Goal: Find specific page/section: Find specific page/section

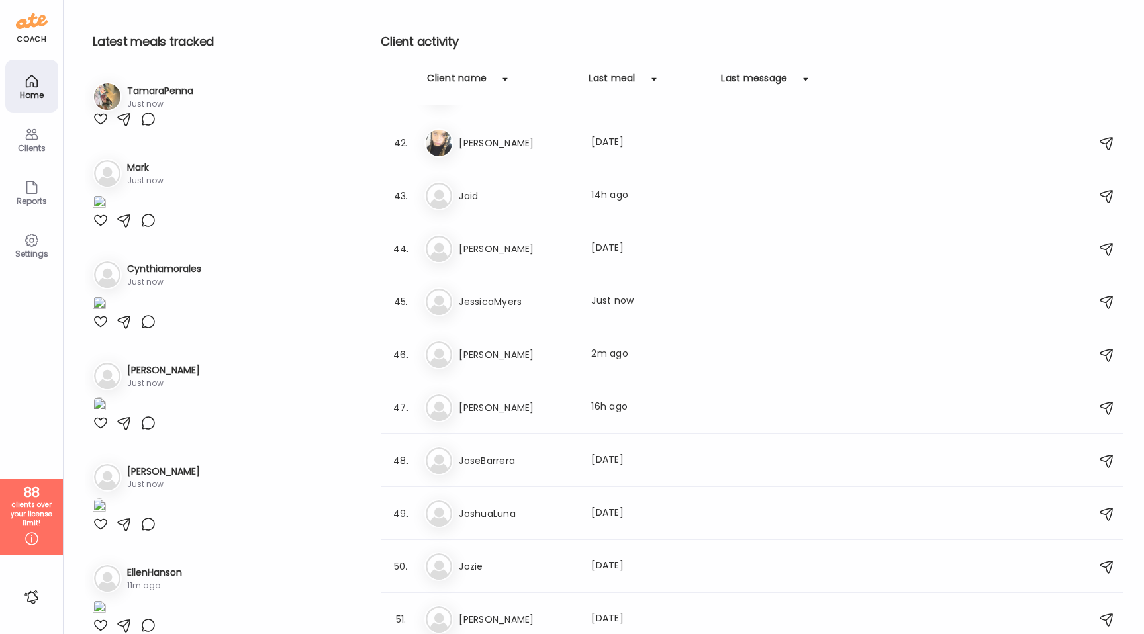
scroll to position [2166, 0]
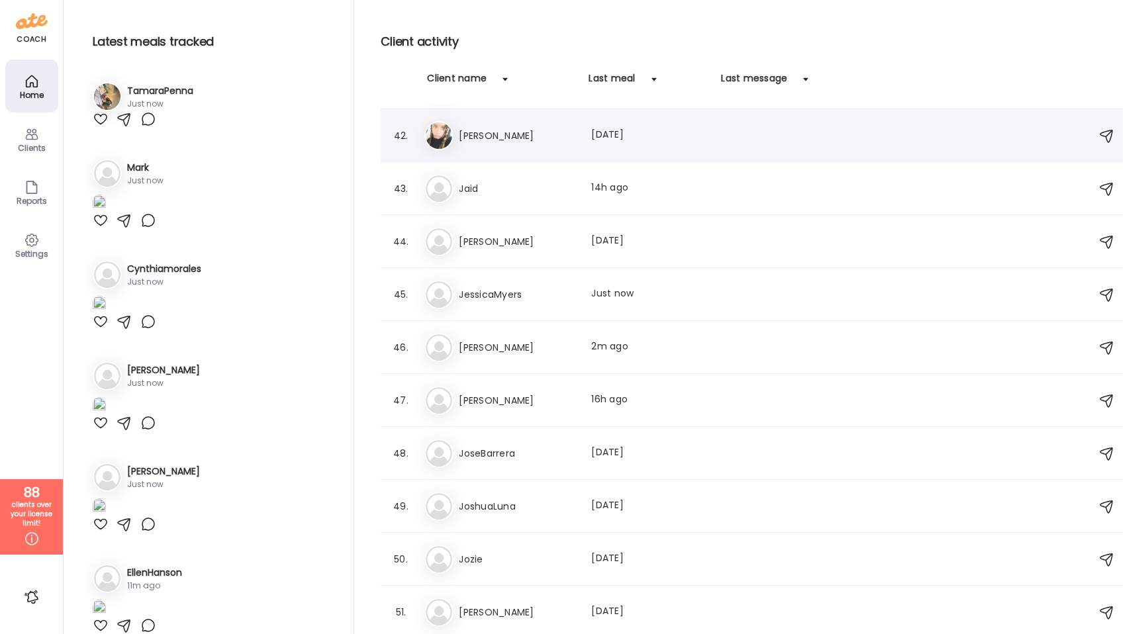
click at [486, 151] on div "42. Ja [PERSON_NAME] Last meal: [DATE]" at bounding box center [752, 135] width 742 height 53
click at [482, 137] on h3 "[PERSON_NAME]" at bounding box center [517, 136] width 116 height 16
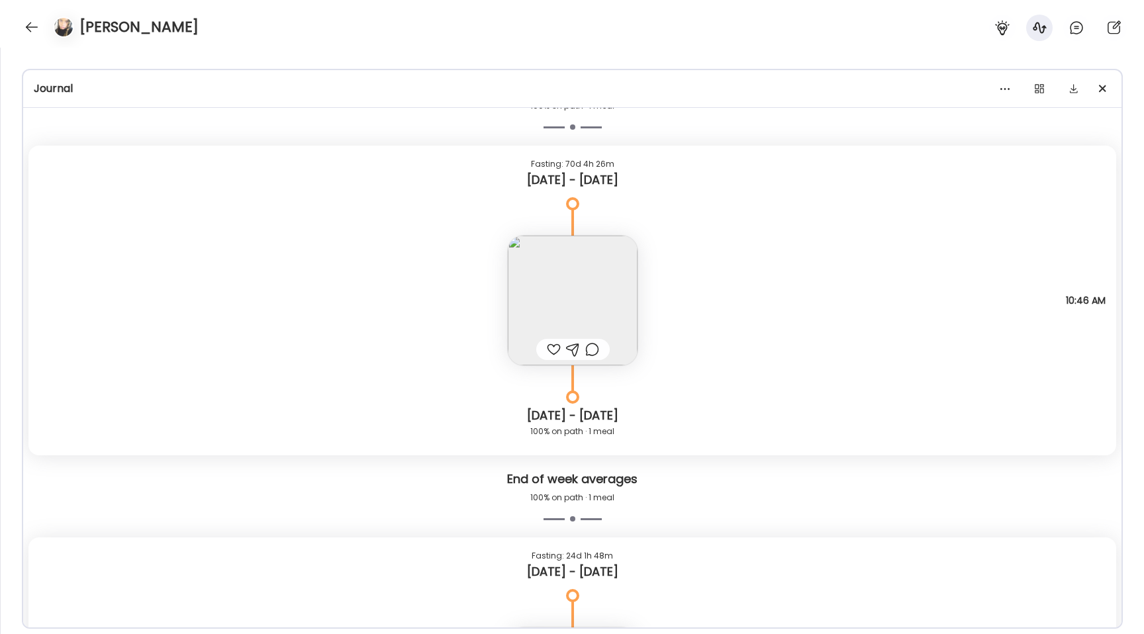
scroll to position [3422, 0]
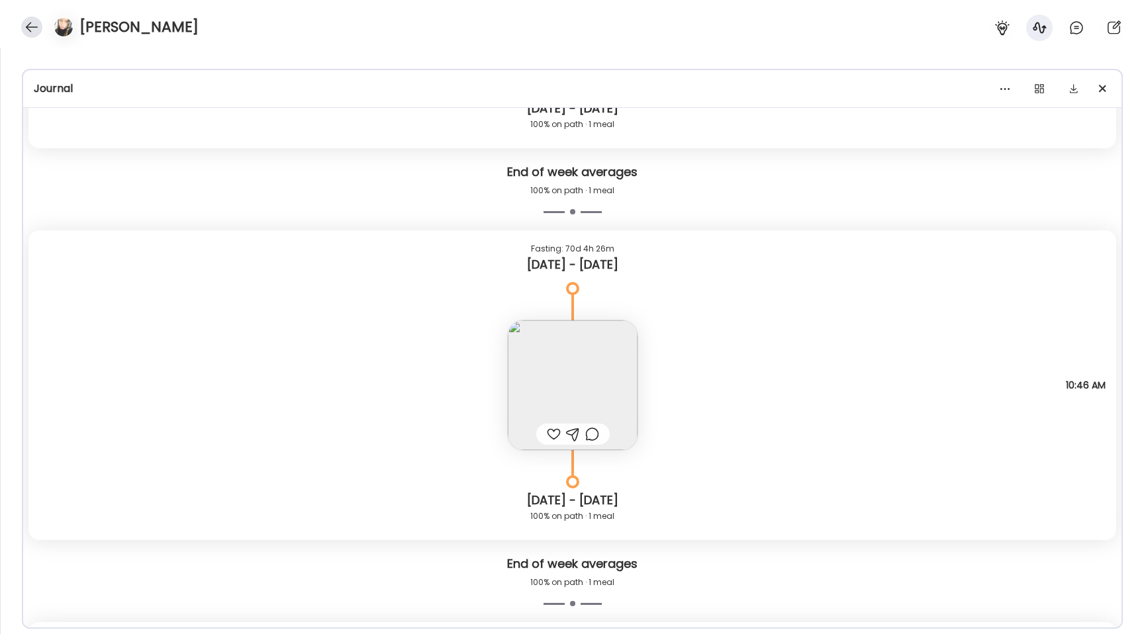
click at [36, 27] on div at bounding box center [31, 27] width 21 height 21
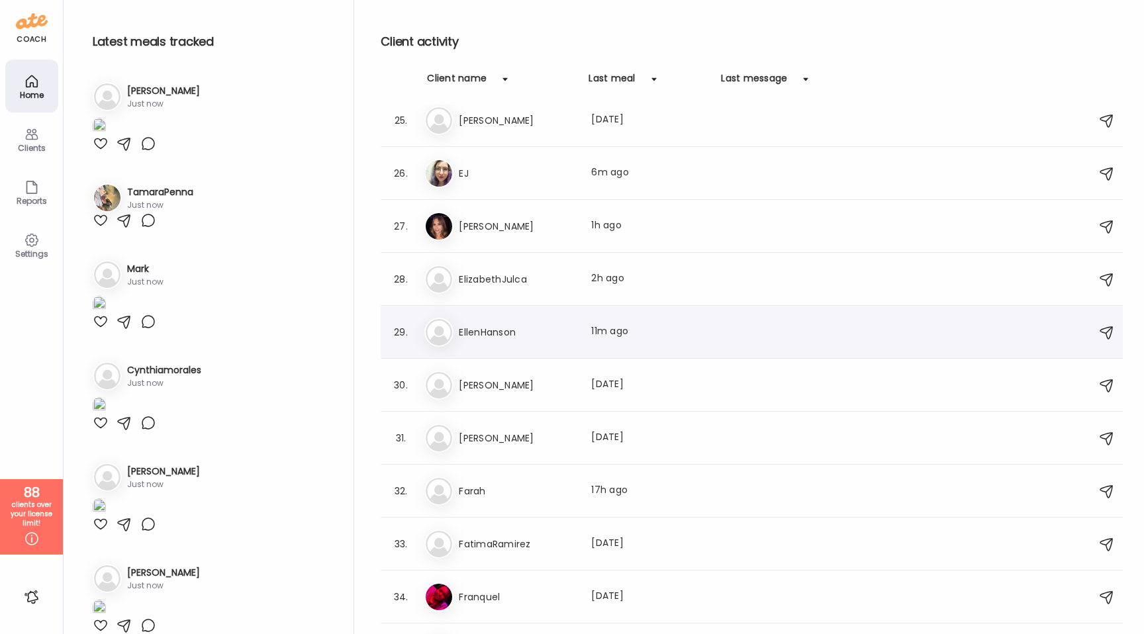
scroll to position [1187, 0]
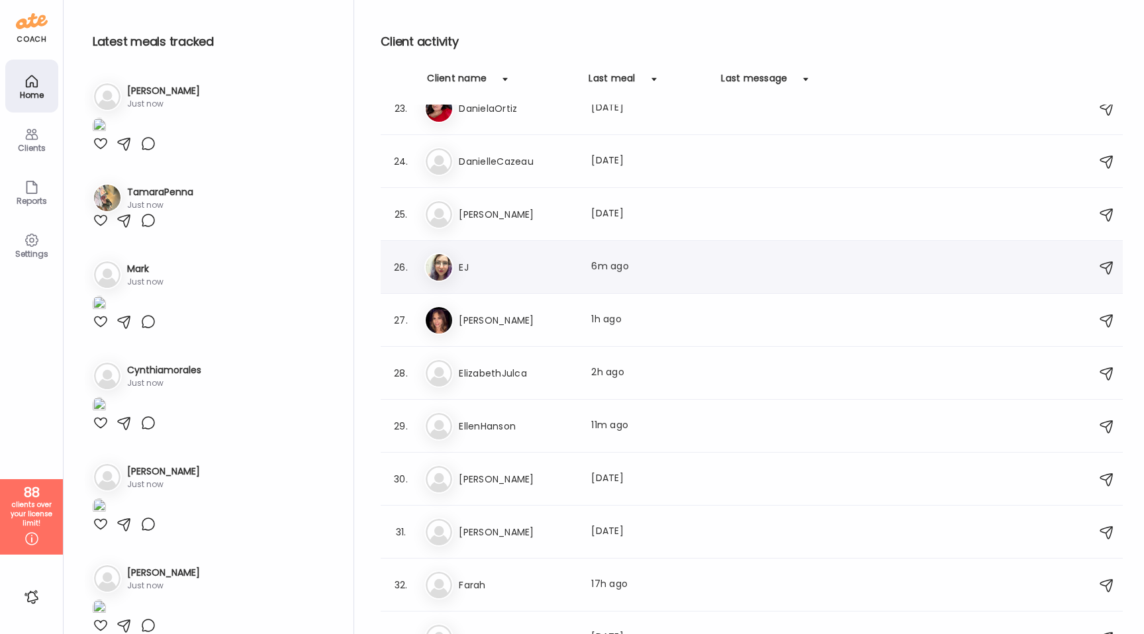
click at [518, 255] on div "EJ EJ Last meal: 6m ago" at bounding box center [753, 267] width 659 height 29
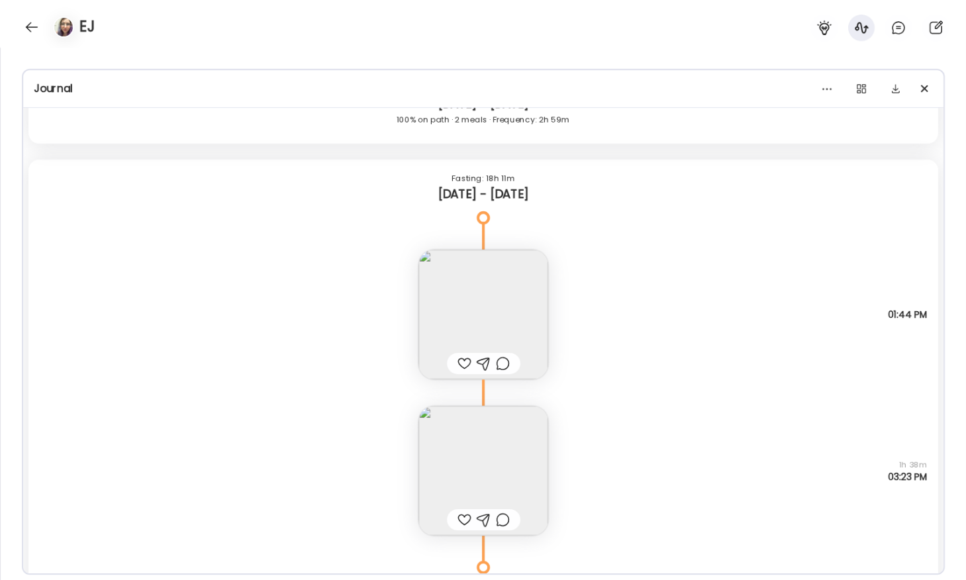
scroll to position [14174, 0]
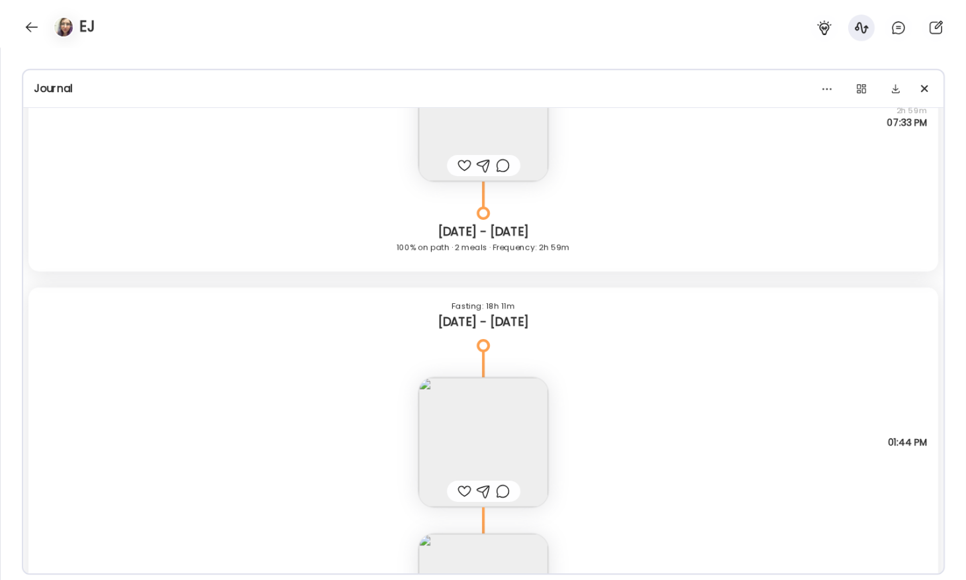
click at [500, 443] on img at bounding box center [483, 442] width 130 height 130
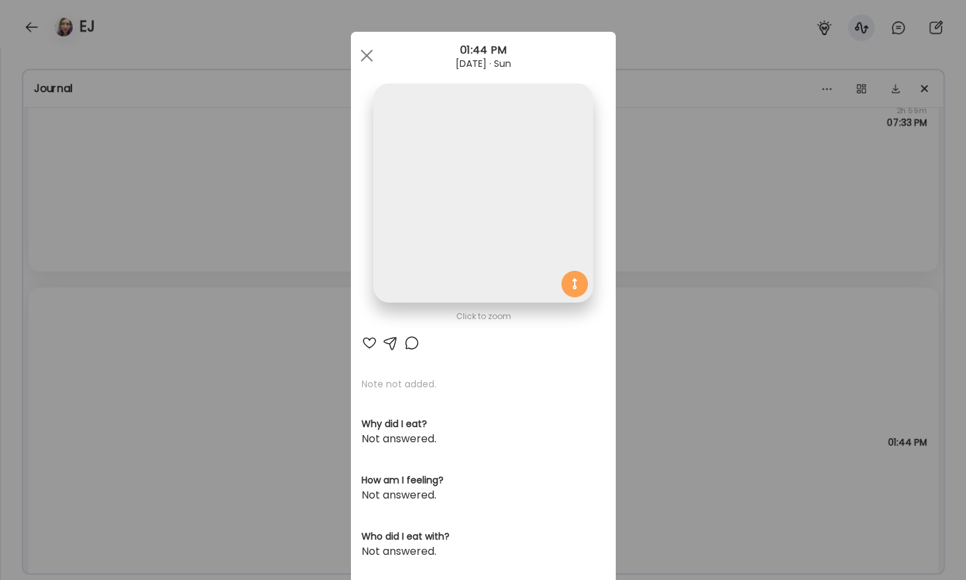
click at [432, 240] on img at bounding box center [482, 192] width 219 height 219
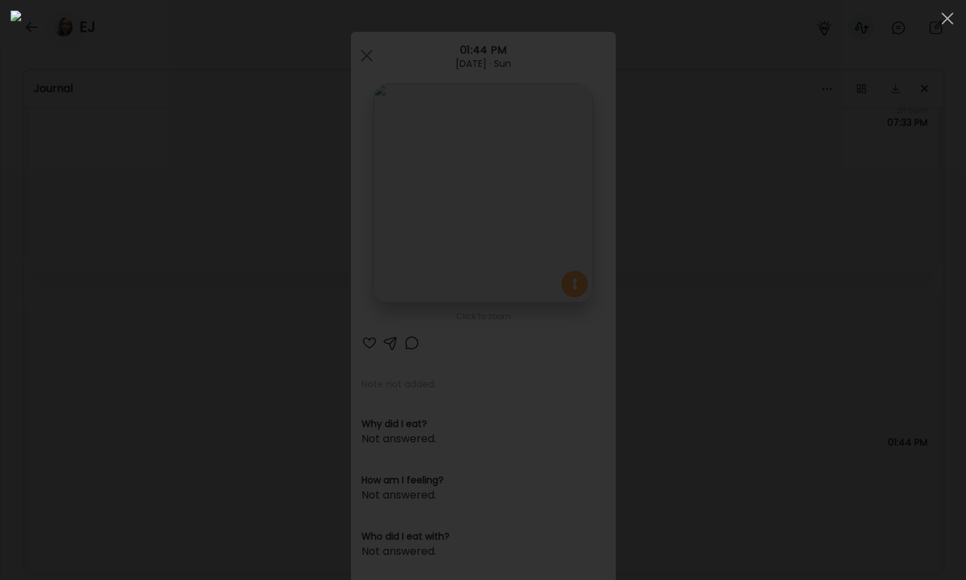
click at [179, 255] on div at bounding box center [483, 290] width 944 height 559
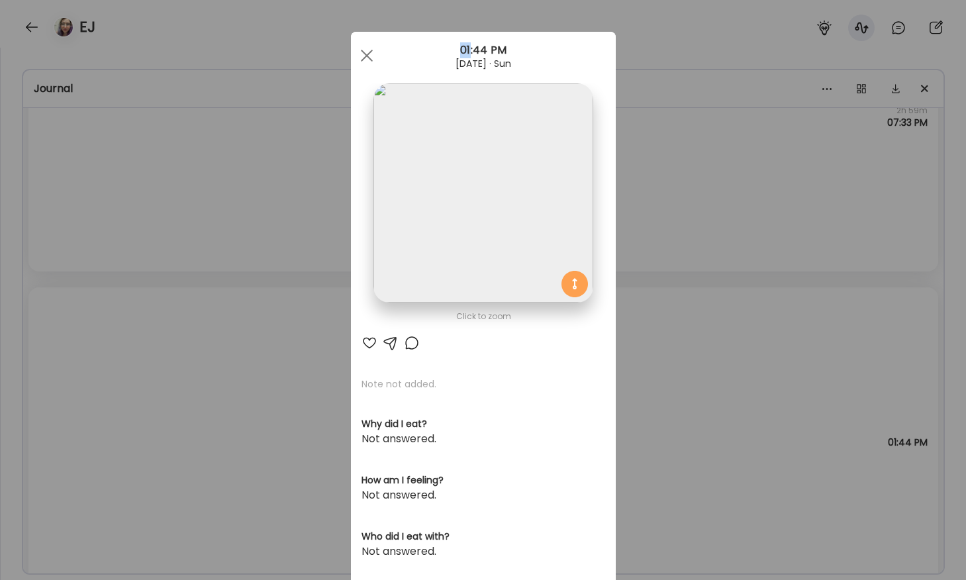
click at [179, 255] on div "Ate Coach Dashboard Wahoo! It’s official Take a moment to set up your Coach Pro…" at bounding box center [483, 290] width 966 height 580
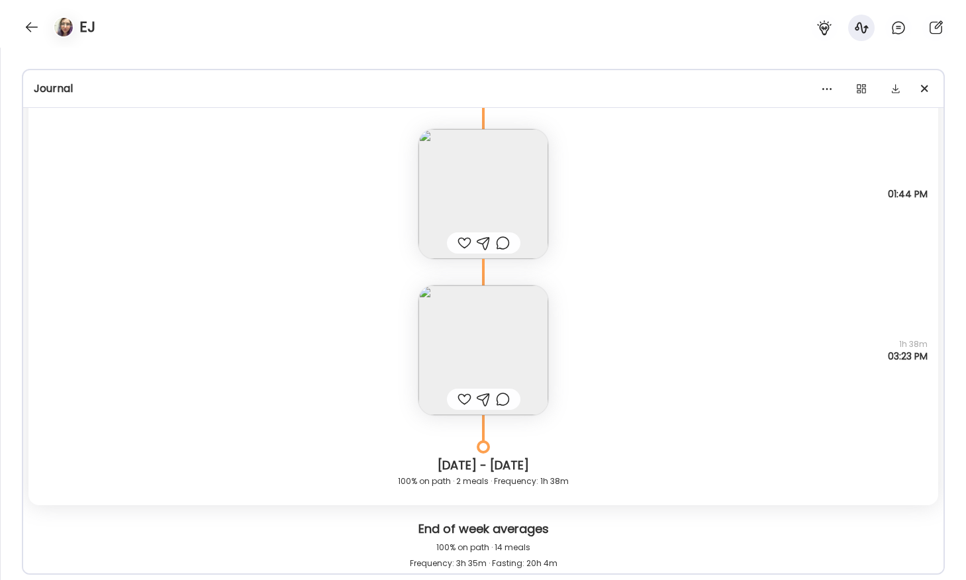
scroll to position [14418, 0]
click at [472, 144] on img at bounding box center [483, 198] width 130 height 130
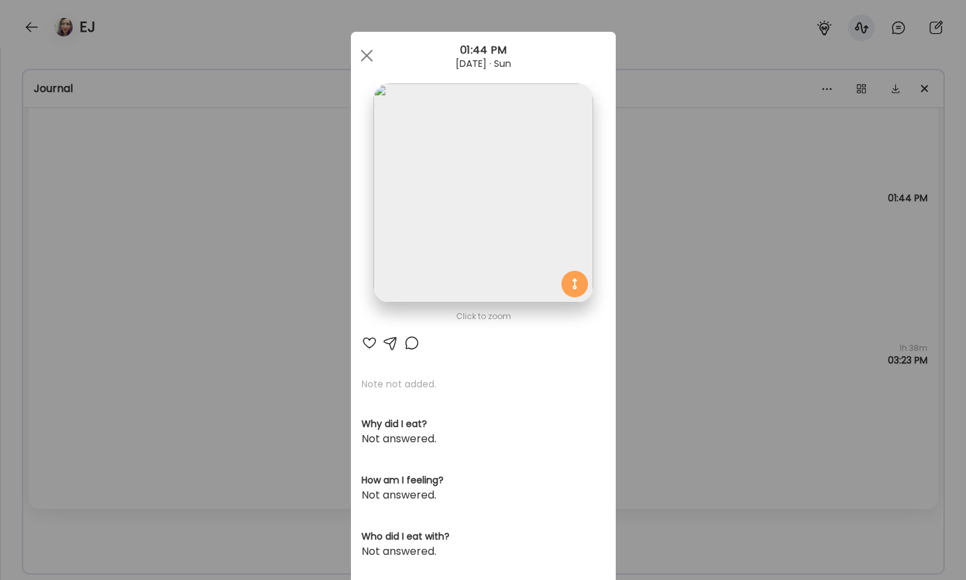
click at [420, 144] on img at bounding box center [482, 192] width 219 height 219
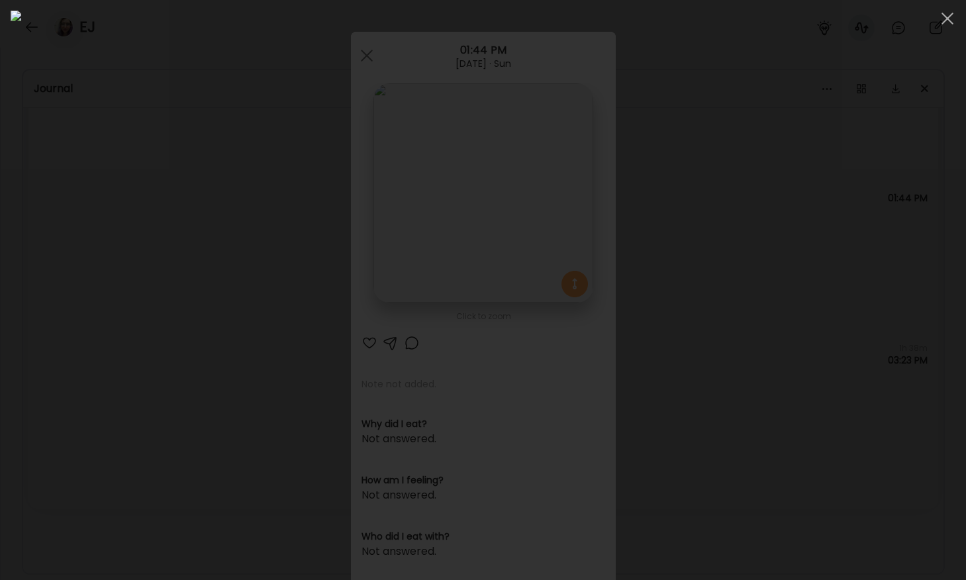
click at [166, 232] on div at bounding box center [483, 290] width 944 height 559
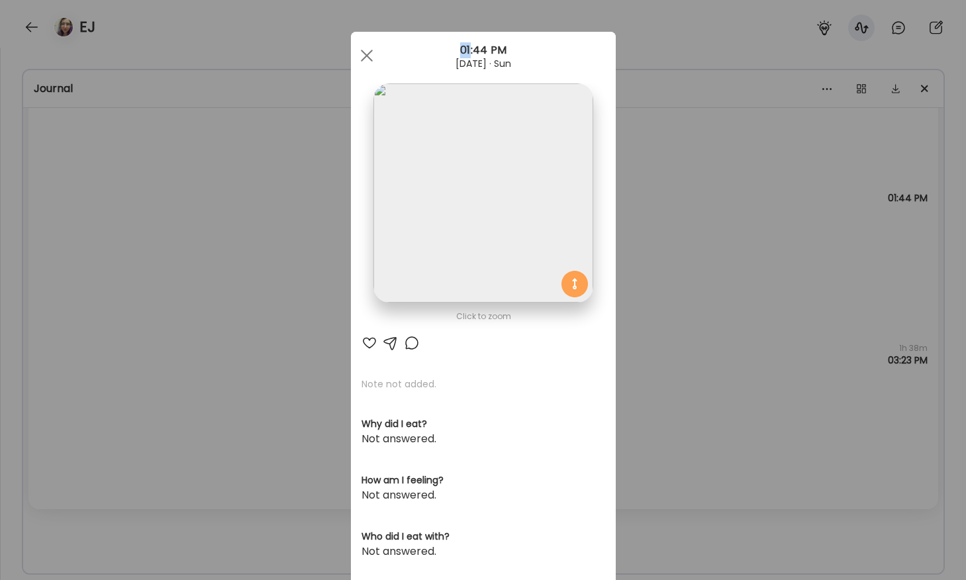
click at [166, 232] on div "Ate Coach Dashboard Wahoo! It’s official Take a moment to set up your Coach Pro…" at bounding box center [483, 290] width 966 height 580
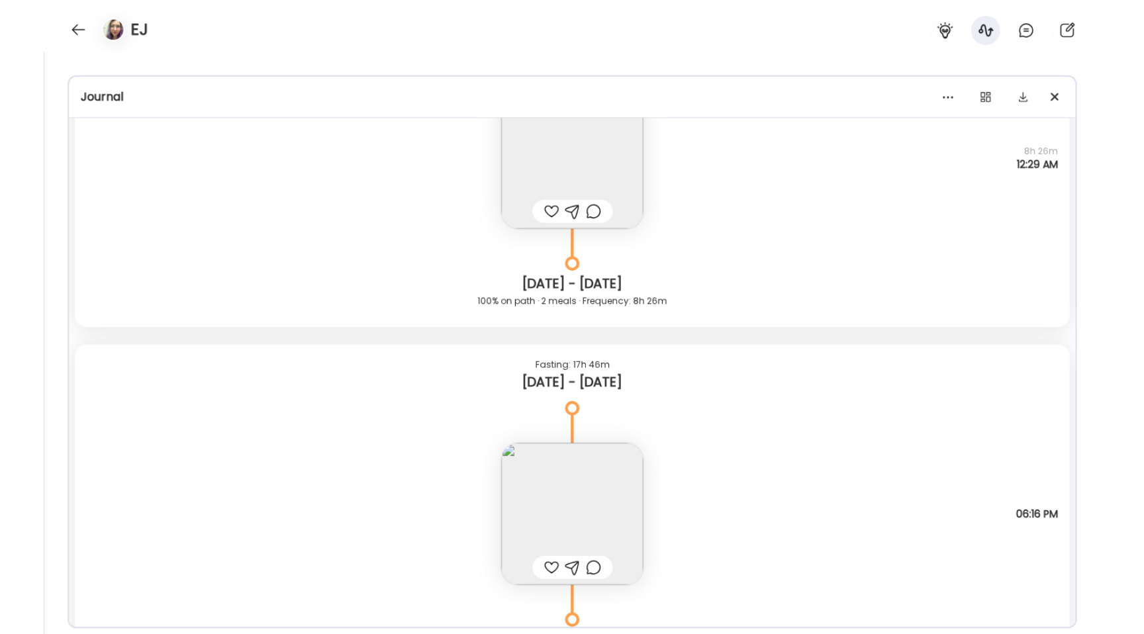
scroll to position [11655, 0]
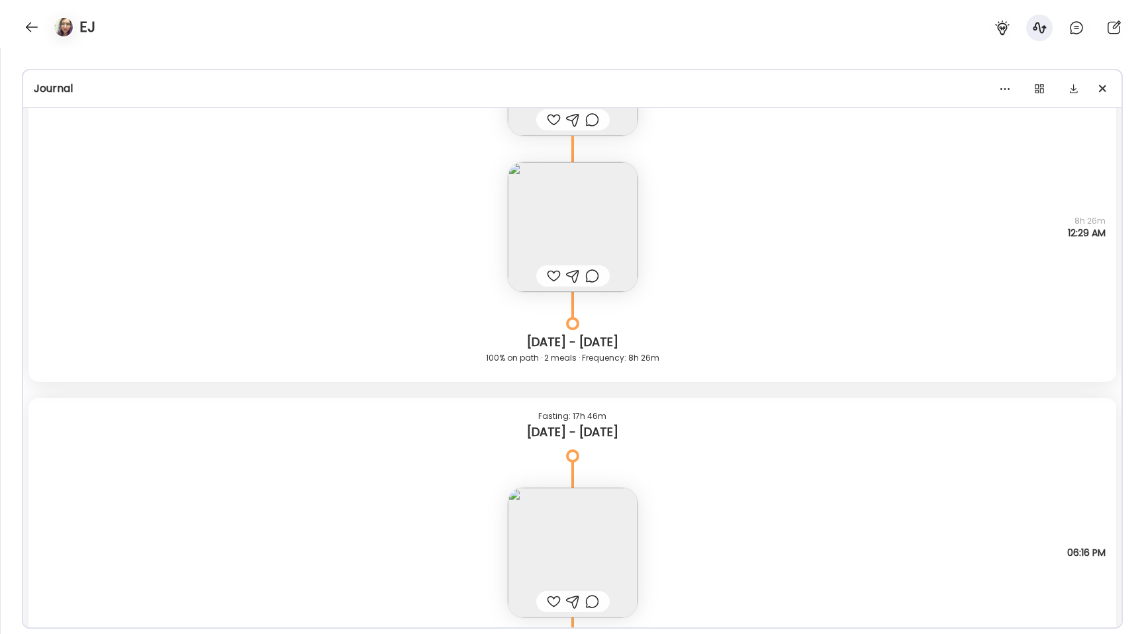
click at [23, 36] on div "EJ" at bounding box center [572, 24] width 1144 height 48
click at [26, 30] on div at bounding box center [31, 27] width 21 height 21
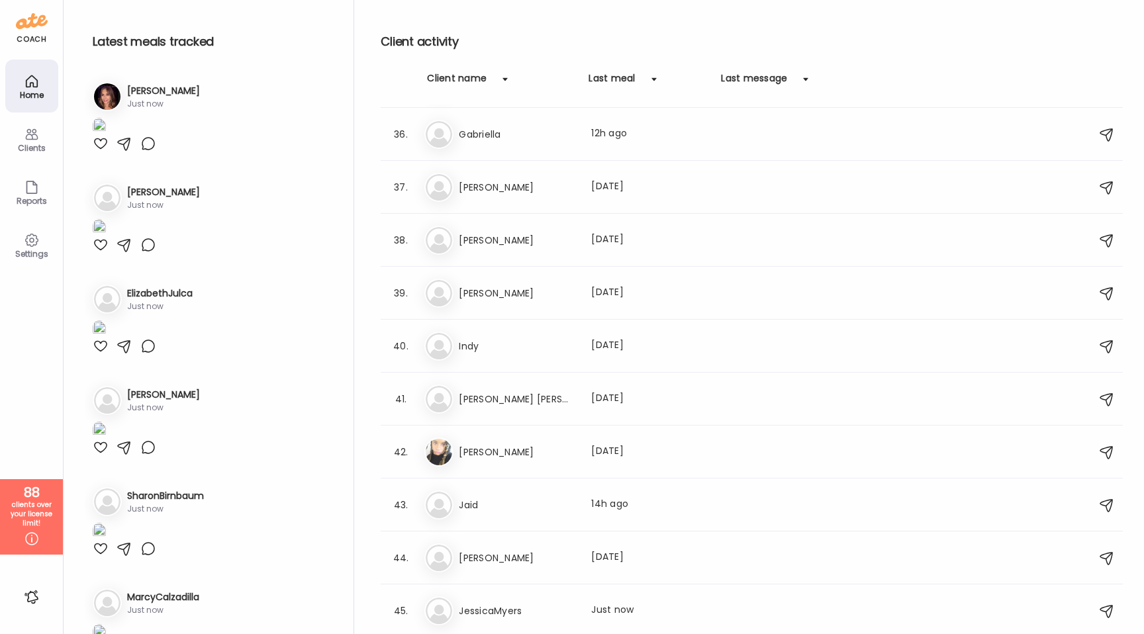
scroll to position [1851, 0]
click at [510, 398] on h3 "[PERSON_NAME] [PERSON_NAME]" at bounding box center [517, 398] width 116 height 16
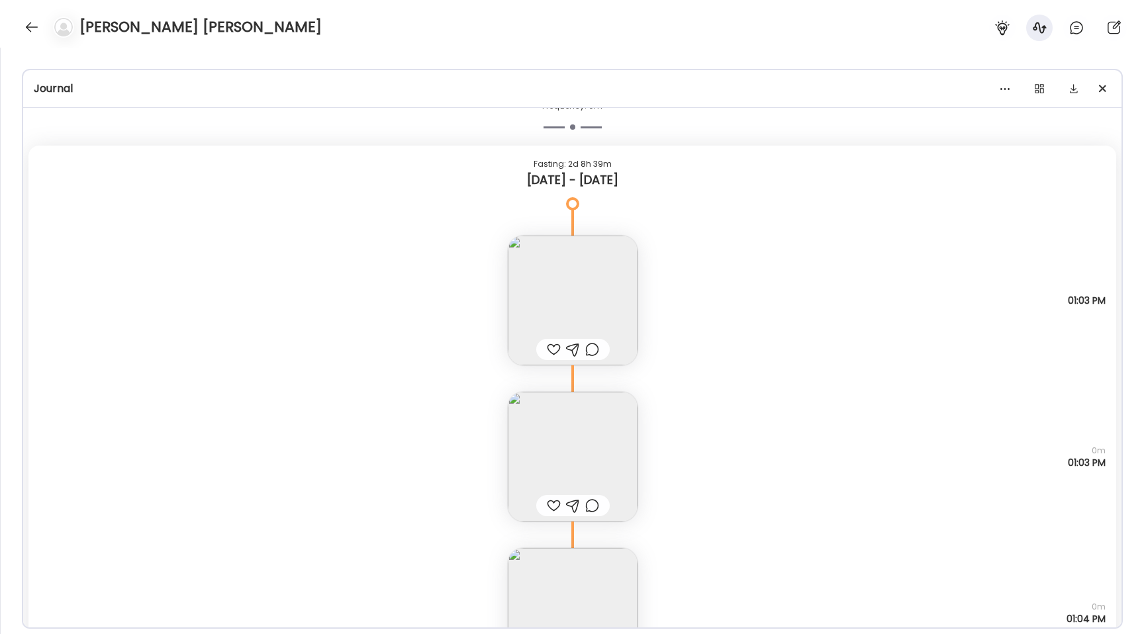
scroll to position [9459, 0]
click at [569, 449] on img at bounding box center [573, 450] width 130 height 130
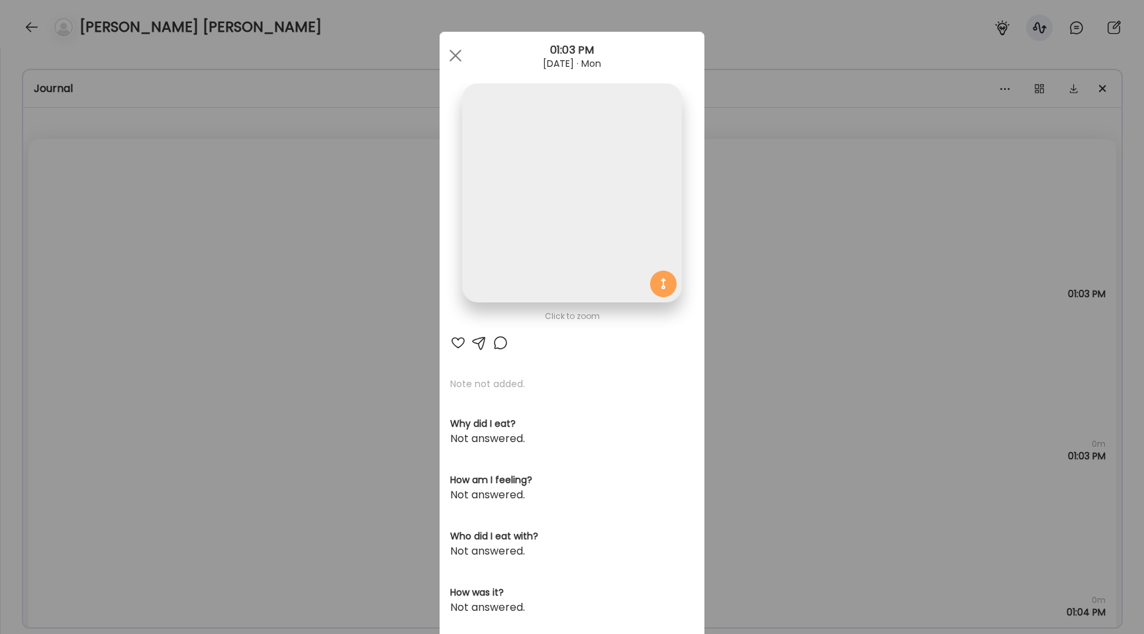
click at [550, 229] on img at bounding box center [571, 192] width 219 height 219
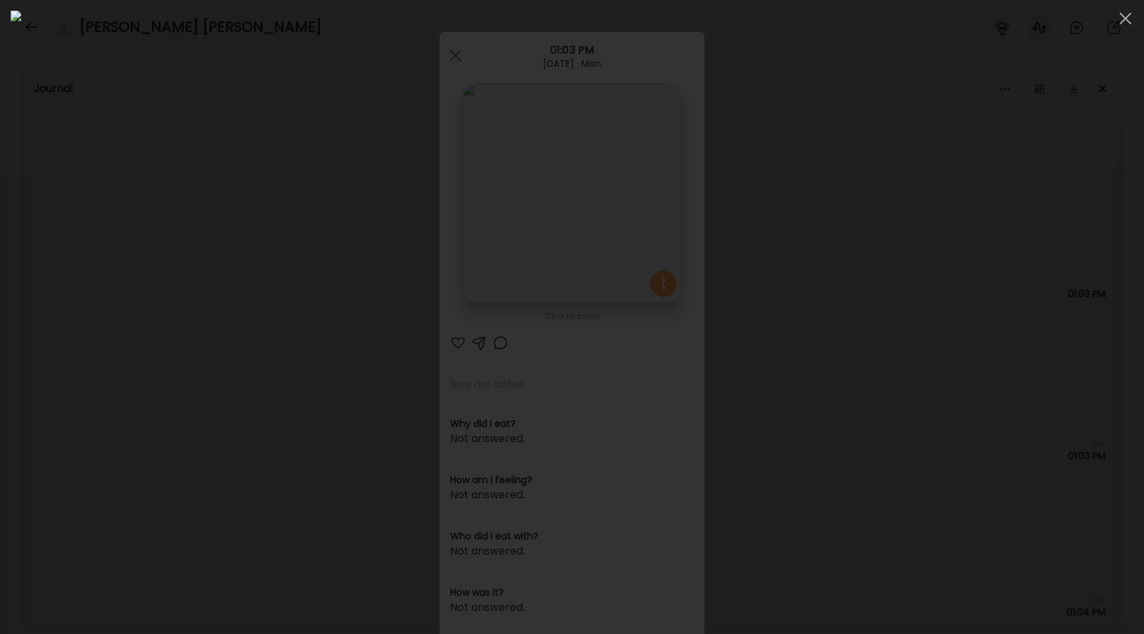
click at [169, 283] on div at bounding box center [572, 317] width 1122 height 613
click at [169, 283] on div "Ate Coach Dashboard Wahoo! It’s official Take a moment to set up your Coach Pro…" at bounding box center [572, 317] width 1144 height 634
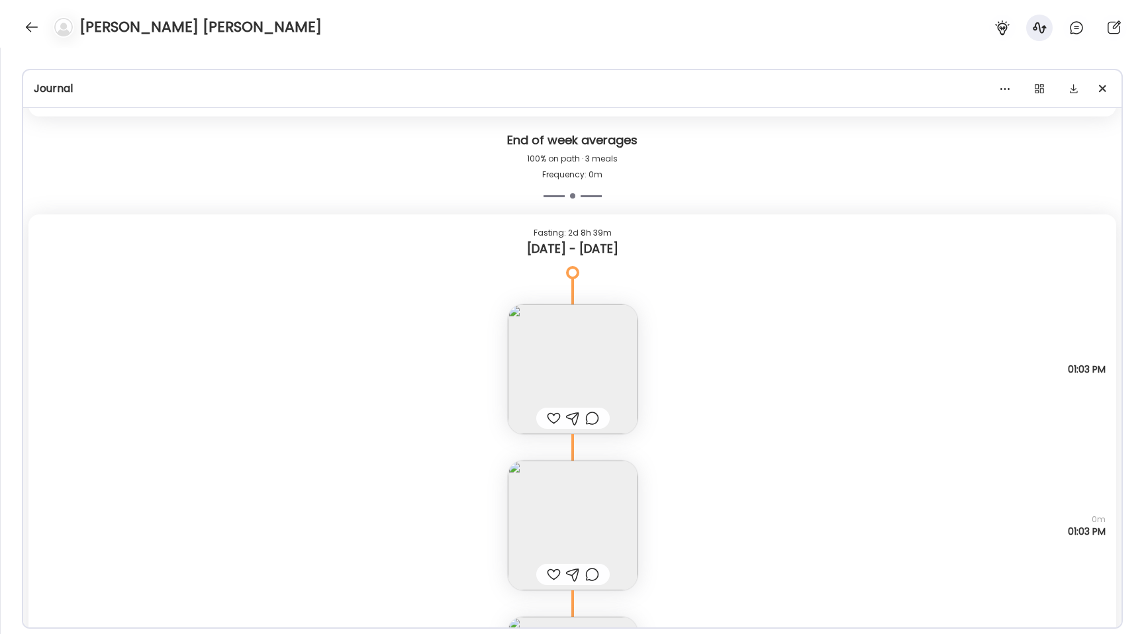
scroll to position [9377, 0]
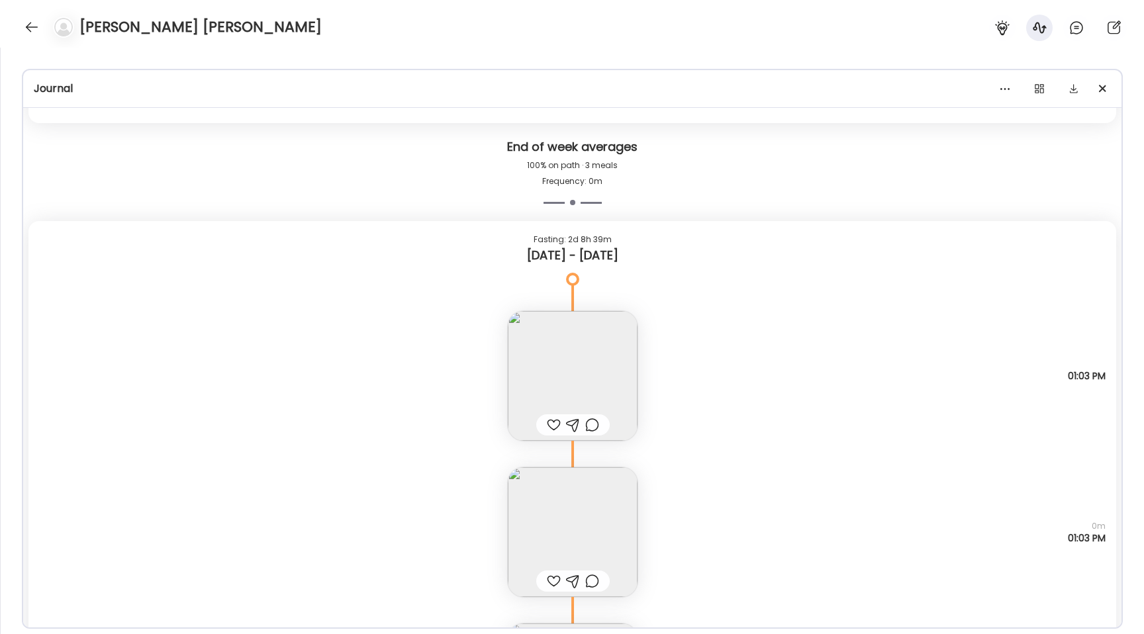
click at [568, 369] on img at bounding box center [573, 376] width 130 height 130
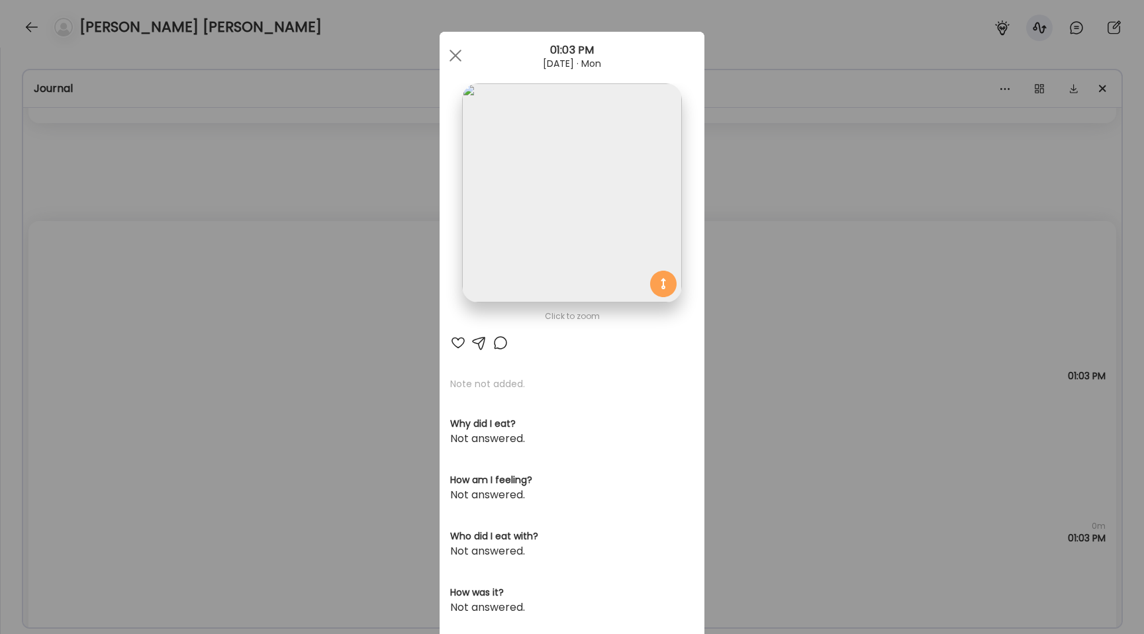
click at [540, 199] on img at bounding box center [571, 192] width 219 height 219
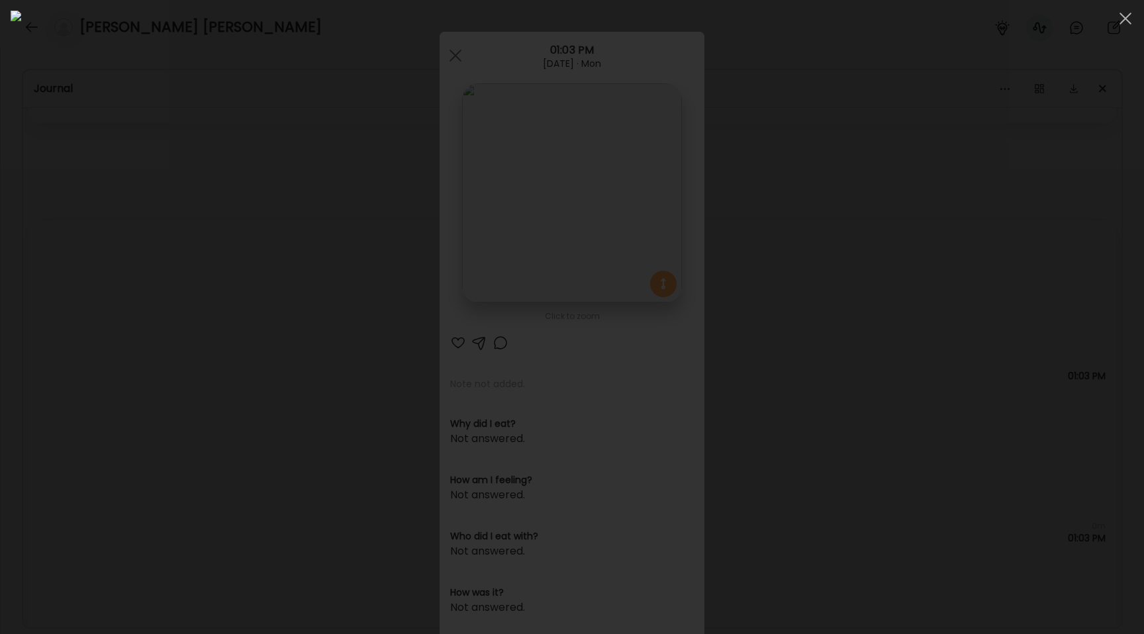
click at [159, 279] on div at bounding box center [572, 317] width 1122 height 613
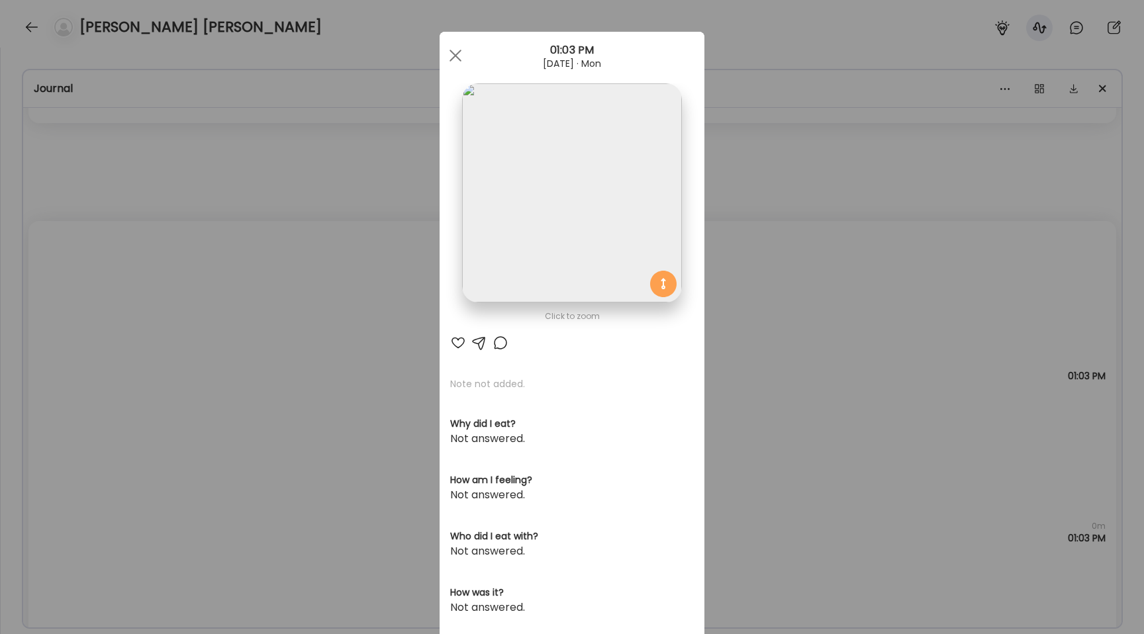
click at [202, 294] on div "Ate Coach Dashboard Wahoo! It’s official Take a moment to set up your Coach Pro…" at bounding box center [572, 317] width 1144 height 634
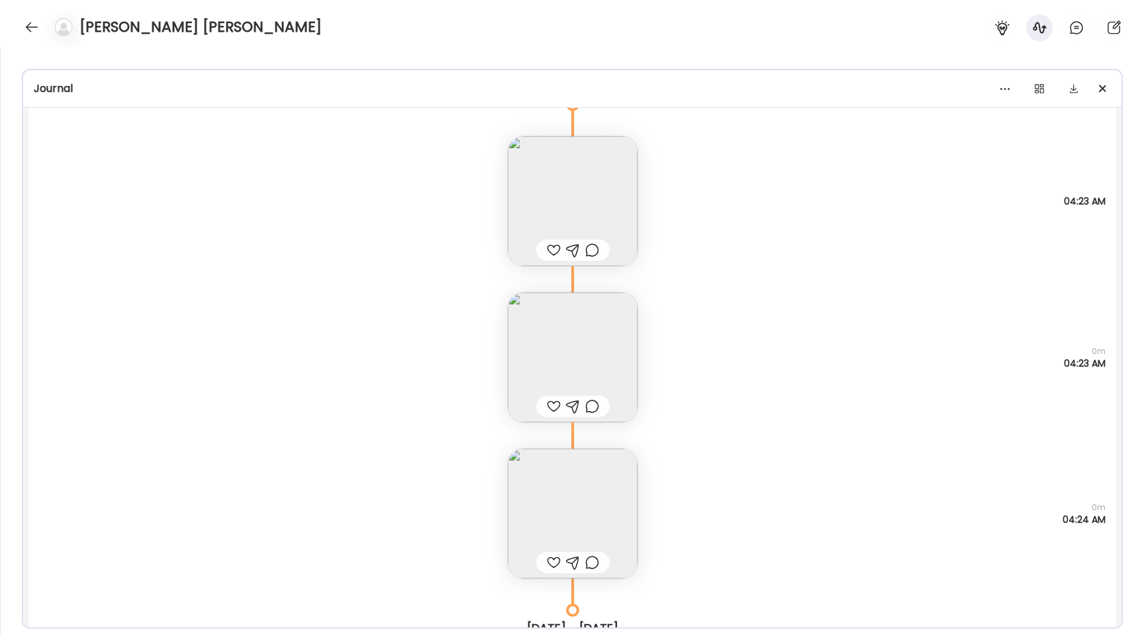
scroll to position [8778, 0]
